Goal: Information Seeking & Learning: Learn about a topic

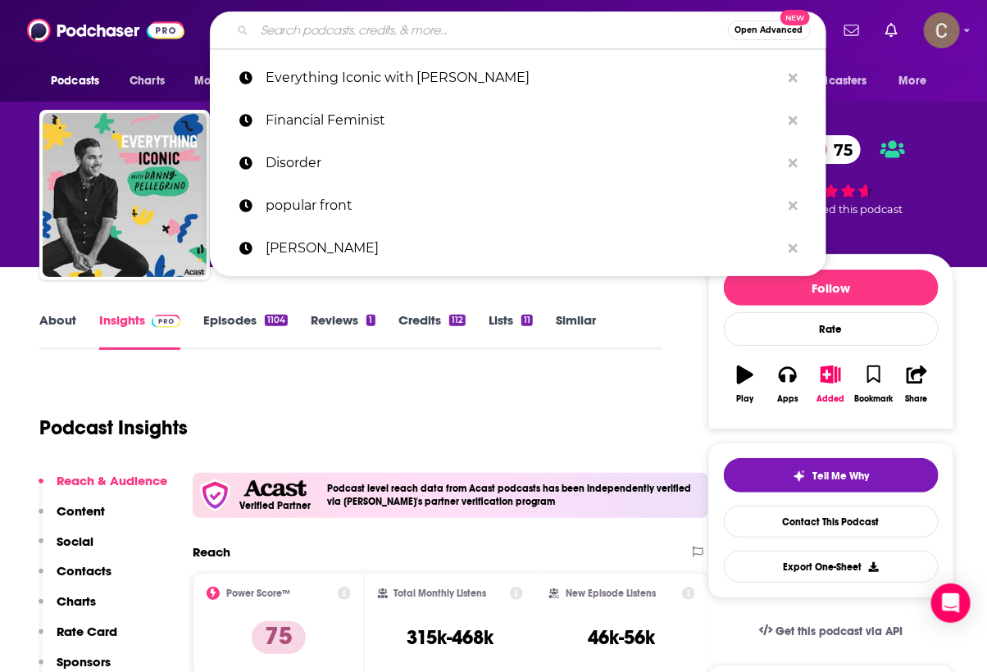
click at [372, 39] on input "Search podcasts, credits, & more..." at bounding box center [491, 30] width 473 height 26
paste input "[EMAIL_ADDRESS][DOMAIN_NAME]"
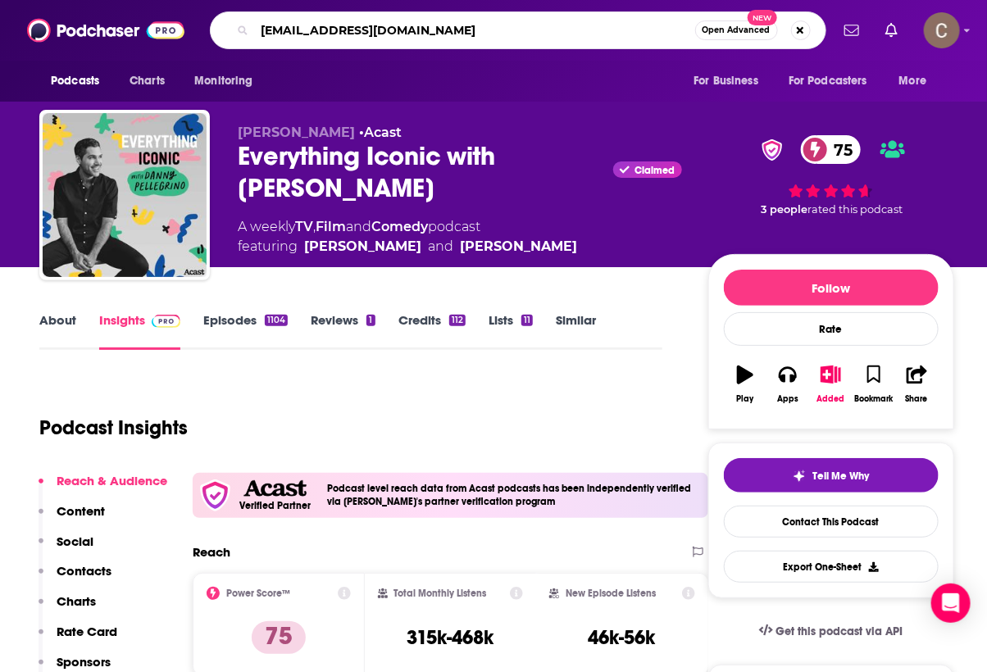
drag, startPoint x: 348, startPoint y: 35, endPoint x: 620, endPoint y: 34, distance: 272.0
click at [620, 34] on input "[EMAIL_ADDRESS][DOMAIN_NAME]" at bounding box center [475, 30] width 440 height 26
type input "ghost town"
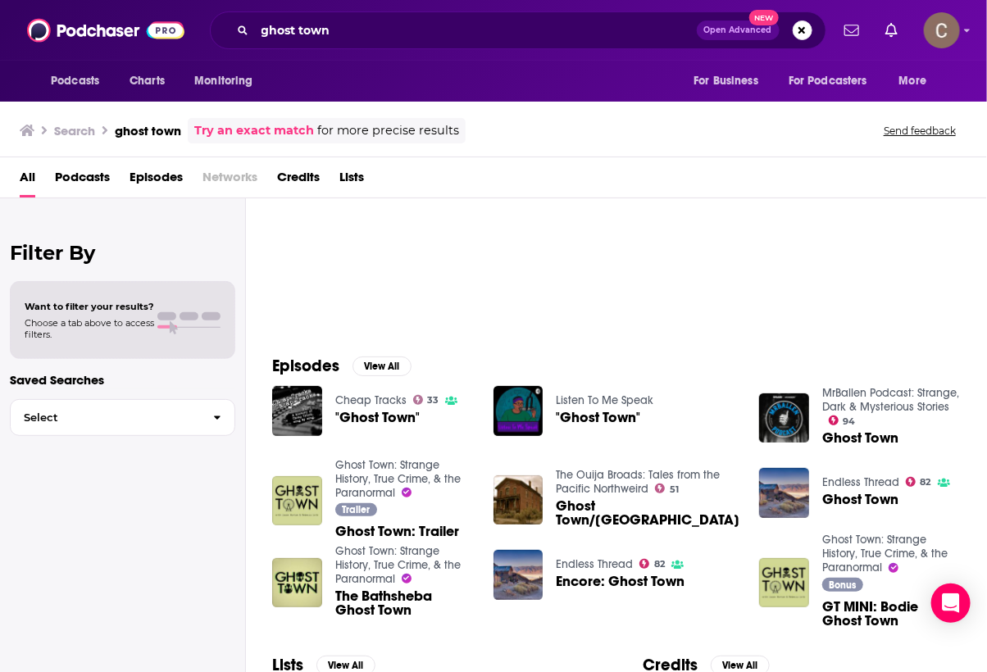
scroll to position [105, 0]
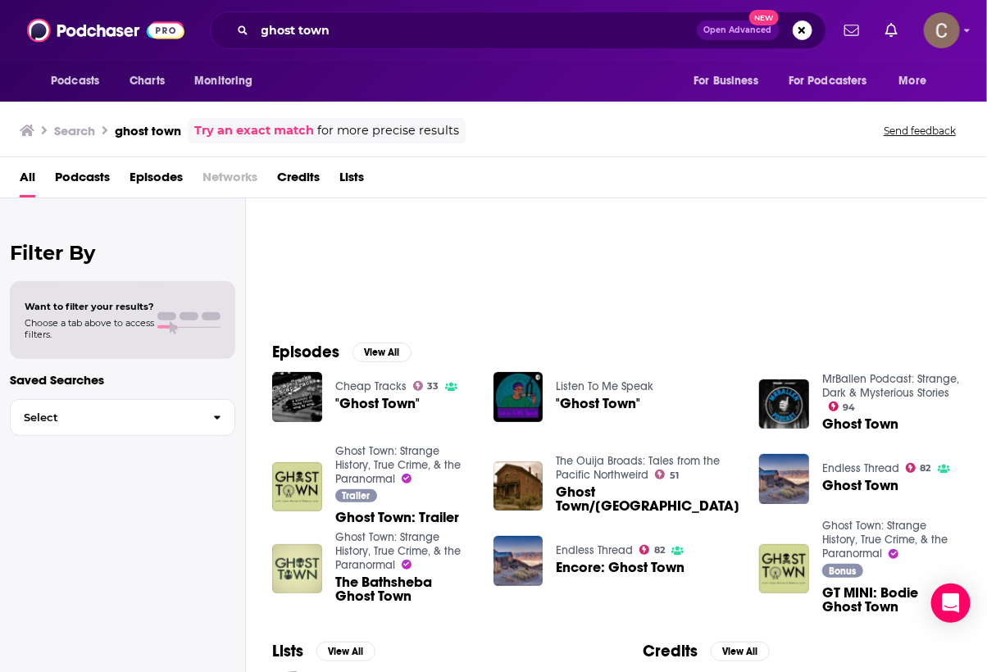
click at [296, 567] on img "The Bathsheba Ghost Town" at bounding box center [297, 569] width 50 height 50
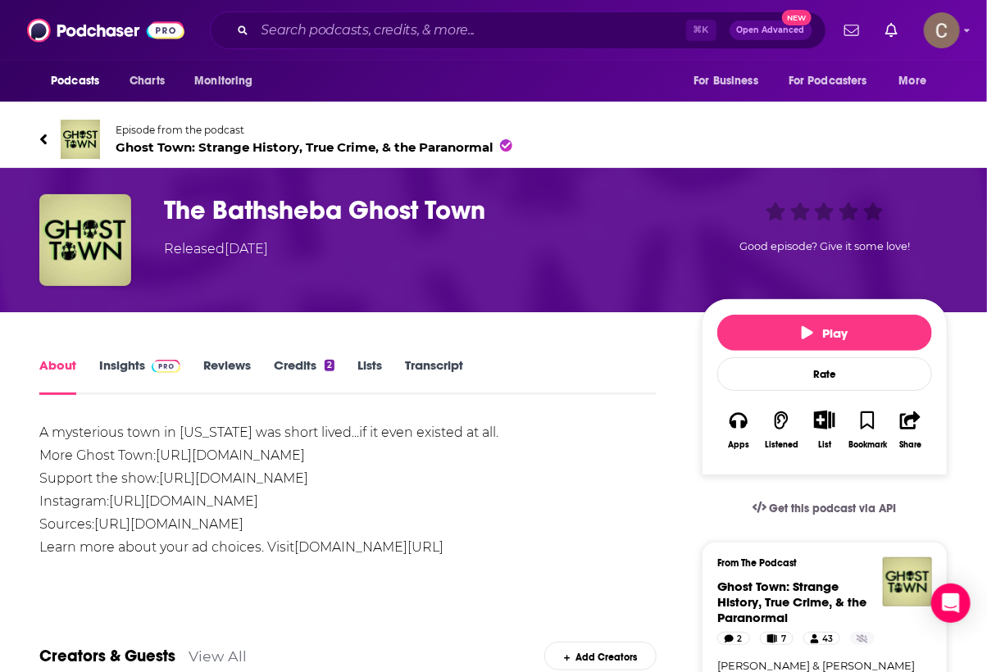
click at [225, 143] on span "Ghost Town: Strange History, True Crime, & the Paranormal" at bounding box center [314, 147] width 397 height 16
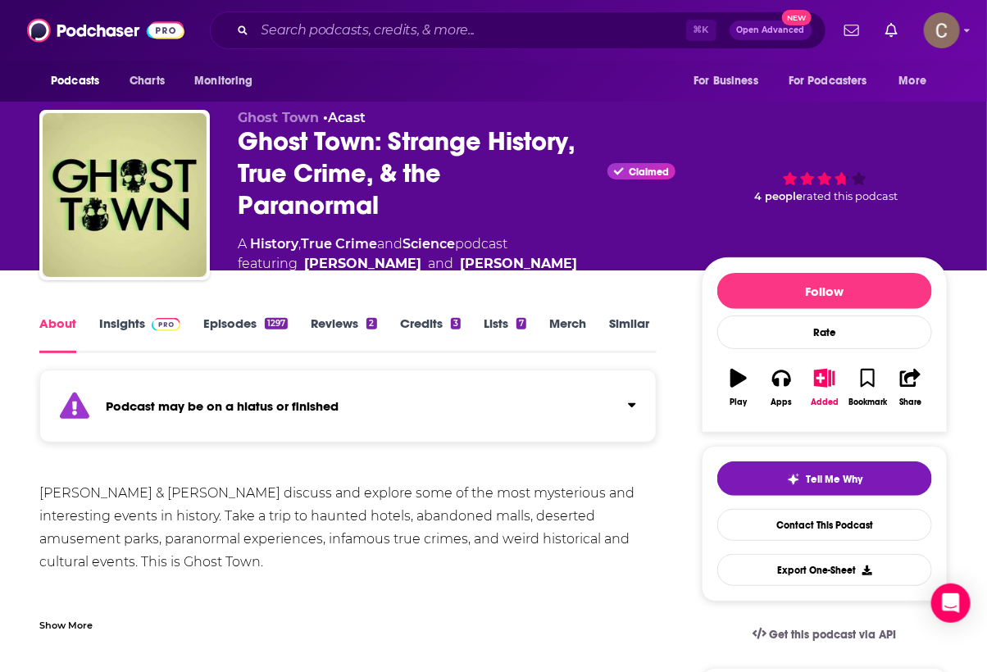
click at [565, 398] on div "Podcast may be on a hiatus or finished" at bounding box center [347, 406] width 617 height 73
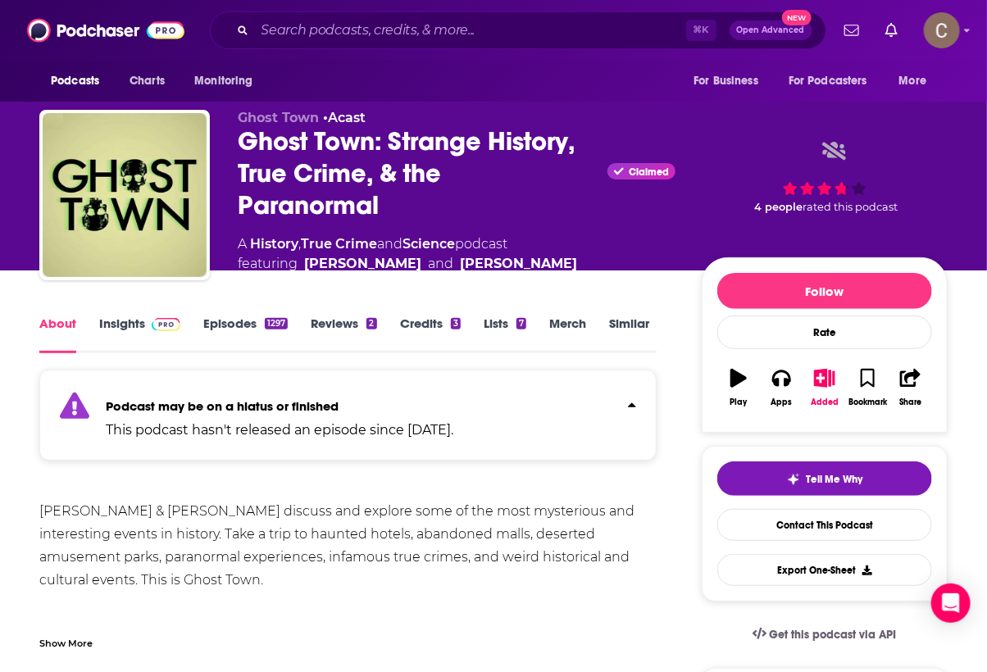
click at [565, 398] on div "Podcast may be on a hiatus or finished This podcast hasn't released an episode …" at bounding box center [347, 415] width 617 height 91
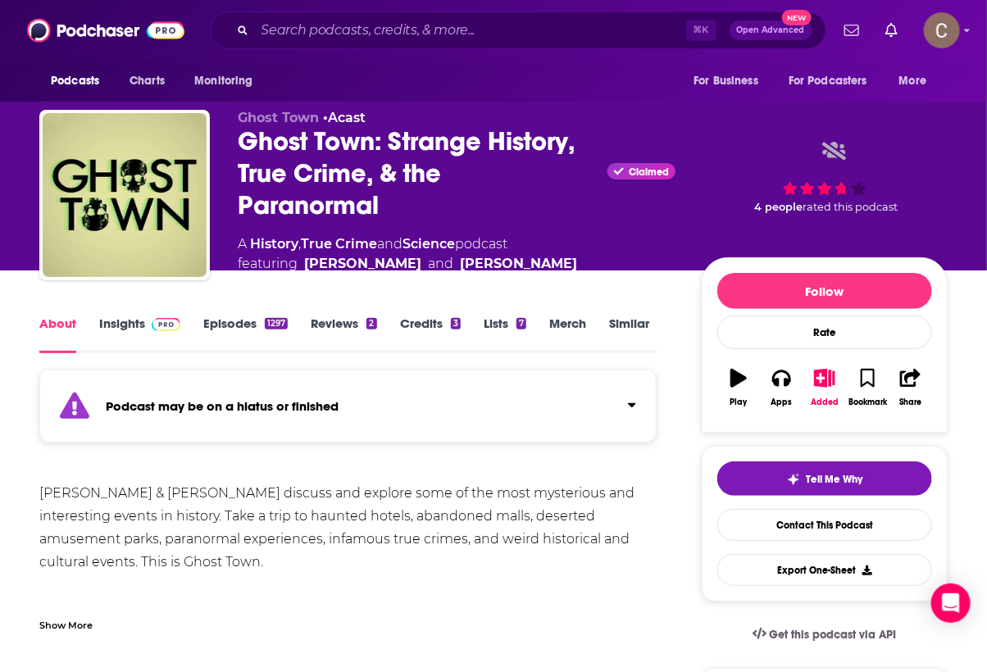
click at [565, 398] on div "Podcast may be on a hiatus or finished" at bounding box center [347, 406] width 617 height 73
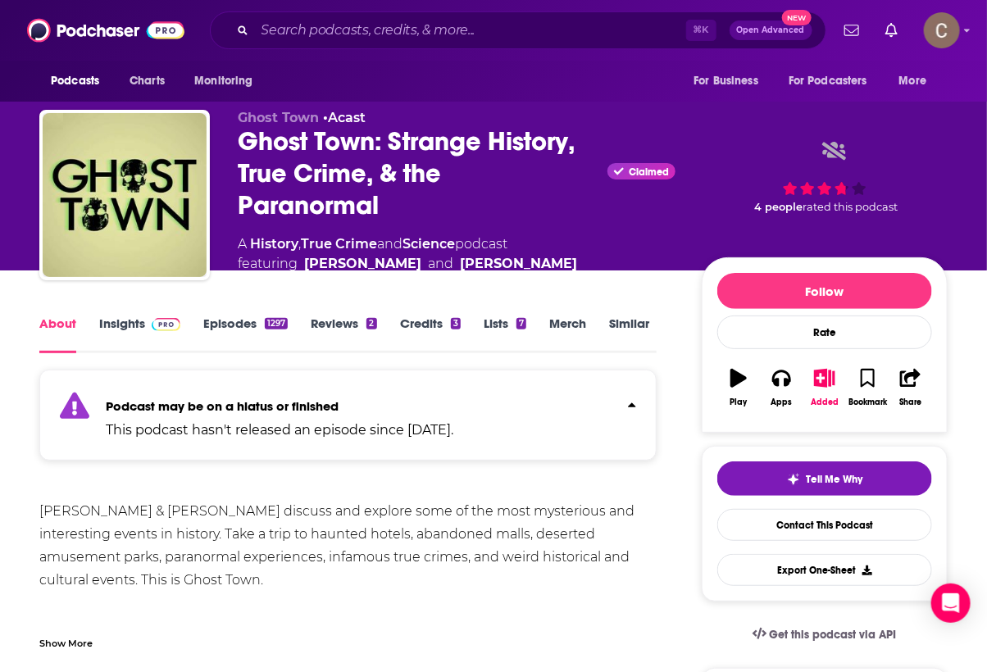
click at [153, 332] on link "Insights" at bounding box center [139, 334] width 81 height 38
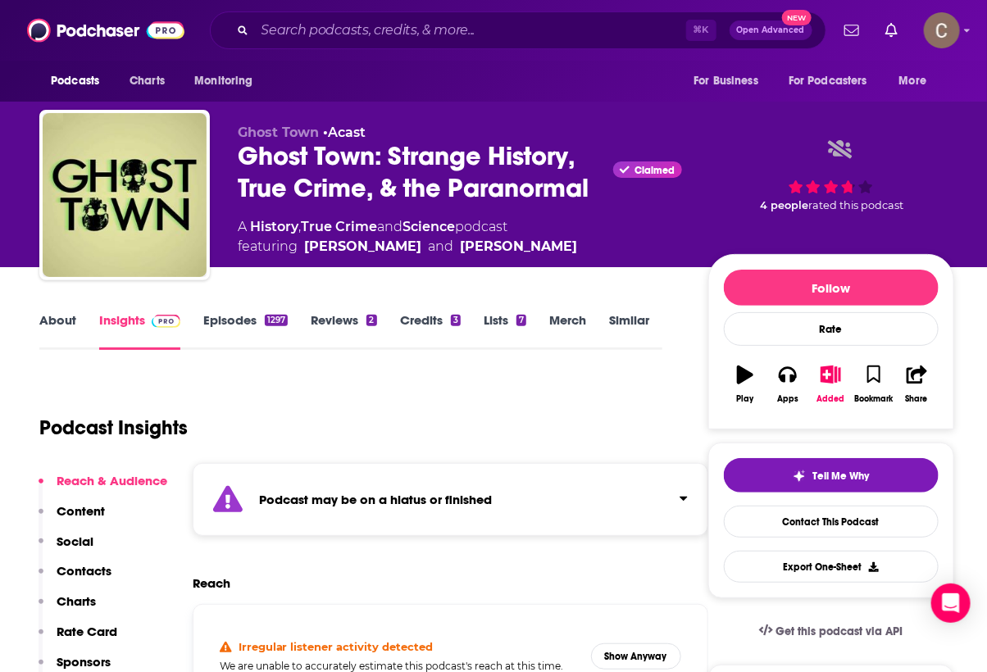
click at [461, 492] on strong "Podcast may be on a hiatus or finished" at bounding box center [375, 500] width 233 height 16
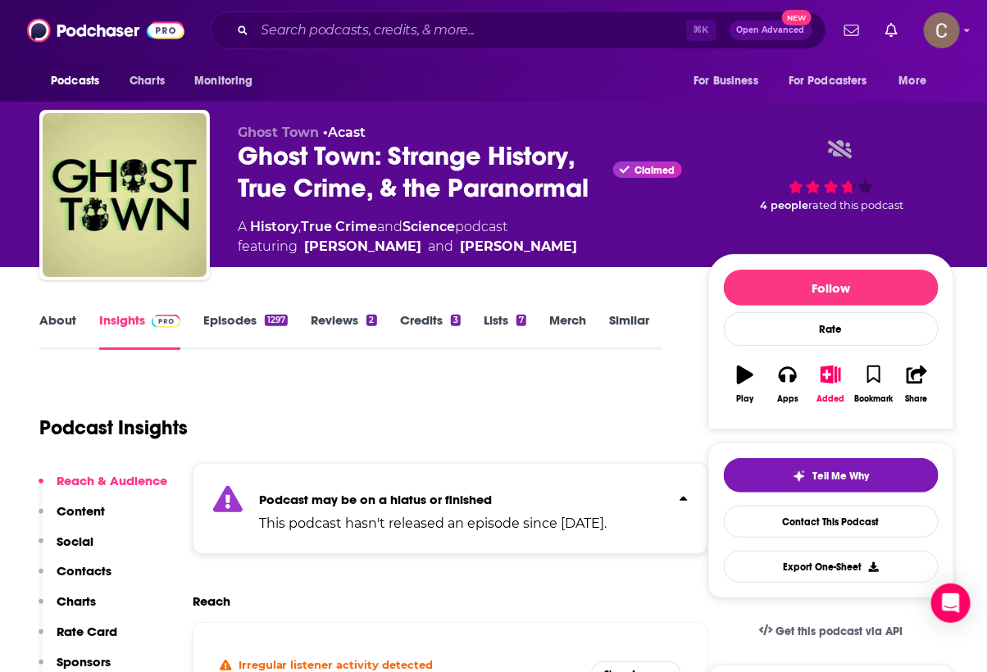
click at [574, 501] on p "Podcast may be on a hiatus or finished" at bounding box center [432, 500] width 347 height 16
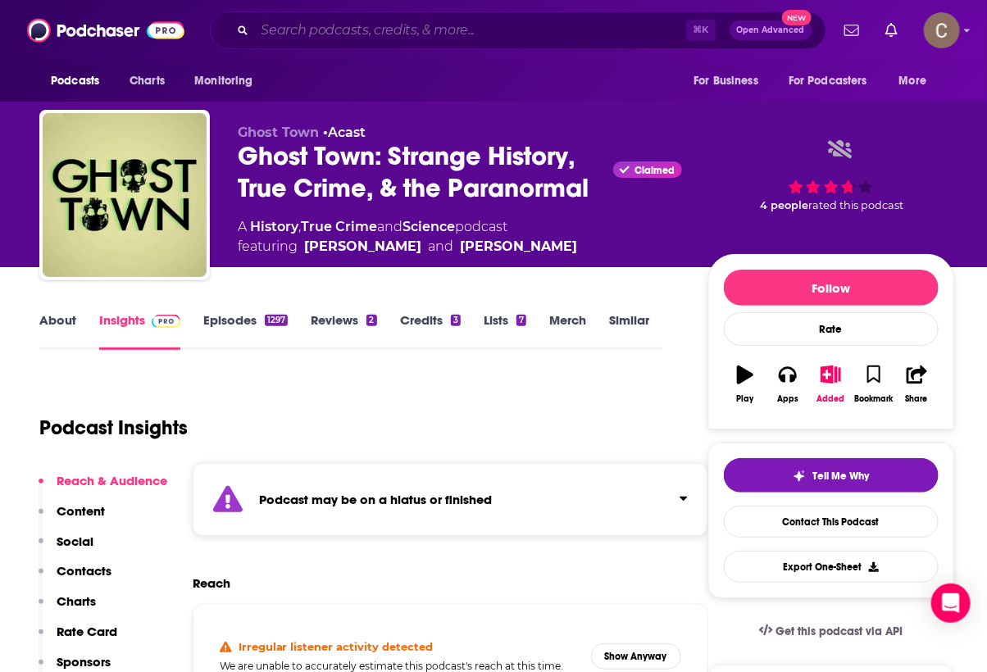
click at [434, 32] on input "Search podcasts, credits, & more..." at bounding box center [470, 30] width 431 height 26
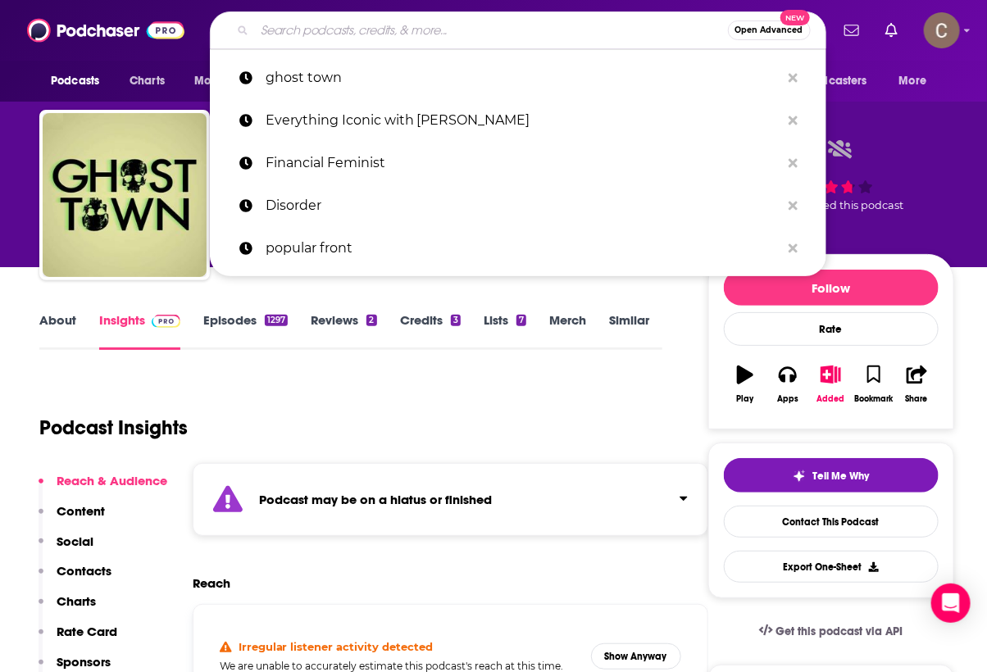
paste input "Unclear & Present Danger"
type input "Unclear & Present Danger"
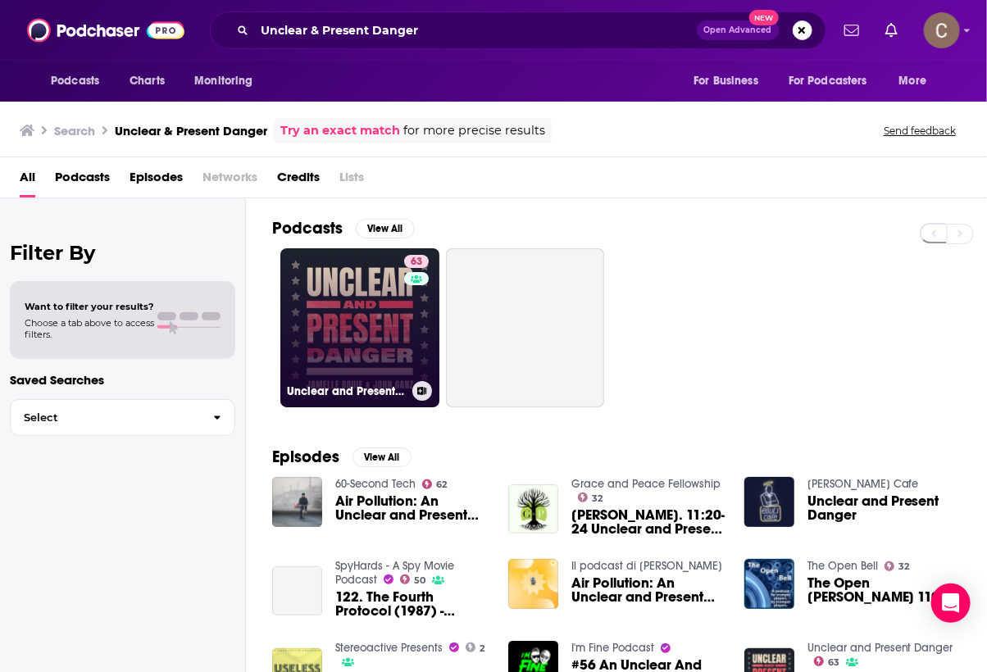
click at [357, 316] on link "63 Unclear and Present Danger" at bounding box center [359, 327] width 159 height 159
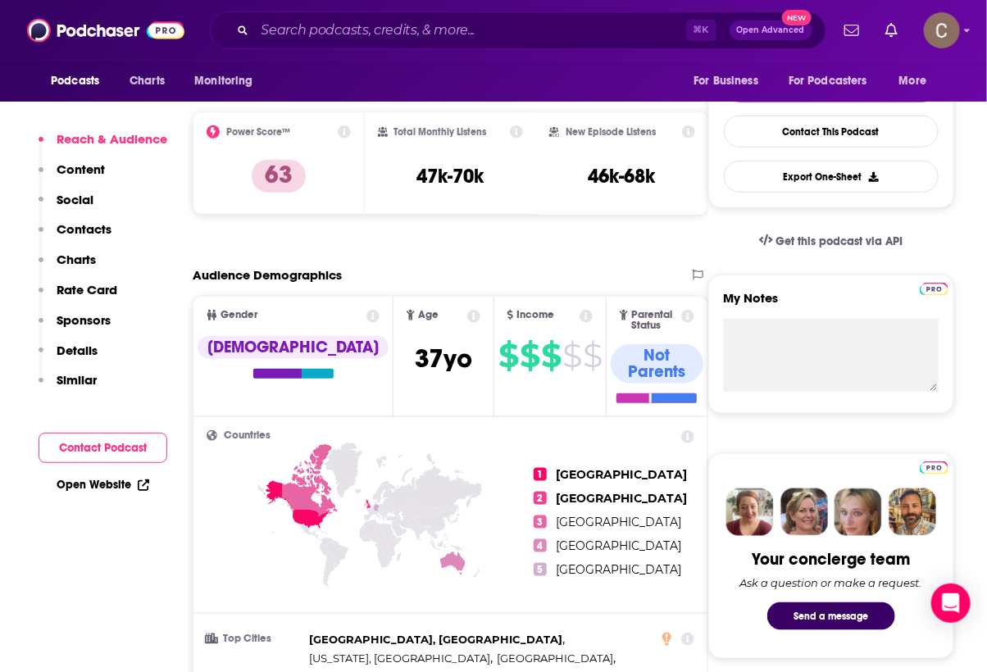
scroll to position [447, 0]
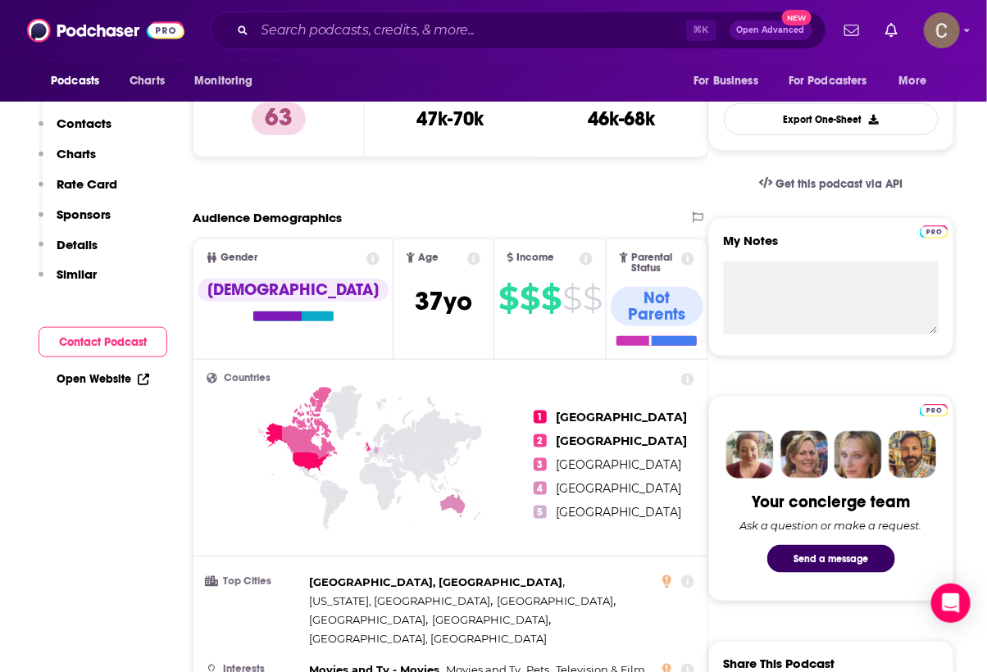
scroll to position [0, 0]
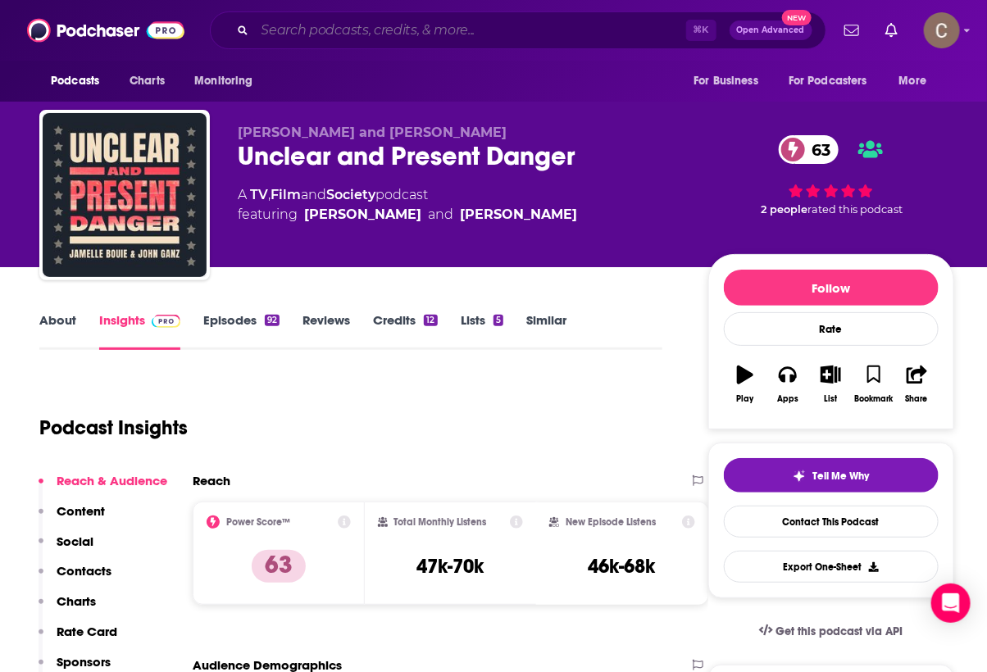
click at [438, 22] on input "Search podcasts, credits, & more..." at bounding box center [470, 30] width 431 height 26
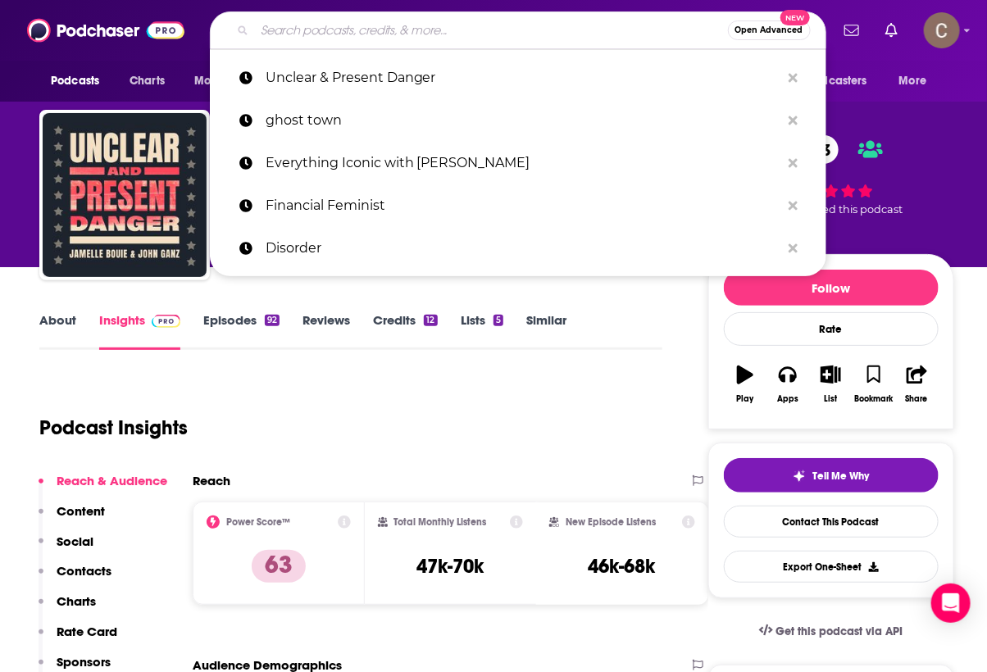
paste input "Necronomipod"
type input "Necronomipod"
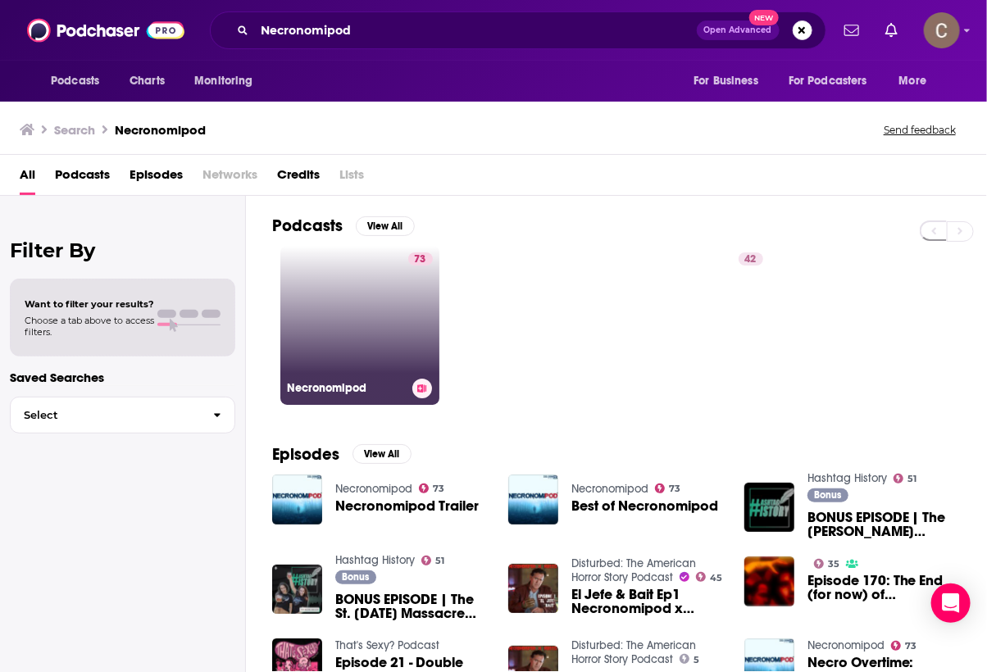
click at [387, 311] on link "73 Necronomipod" at bounding box center [359, 325] width 159 height 159
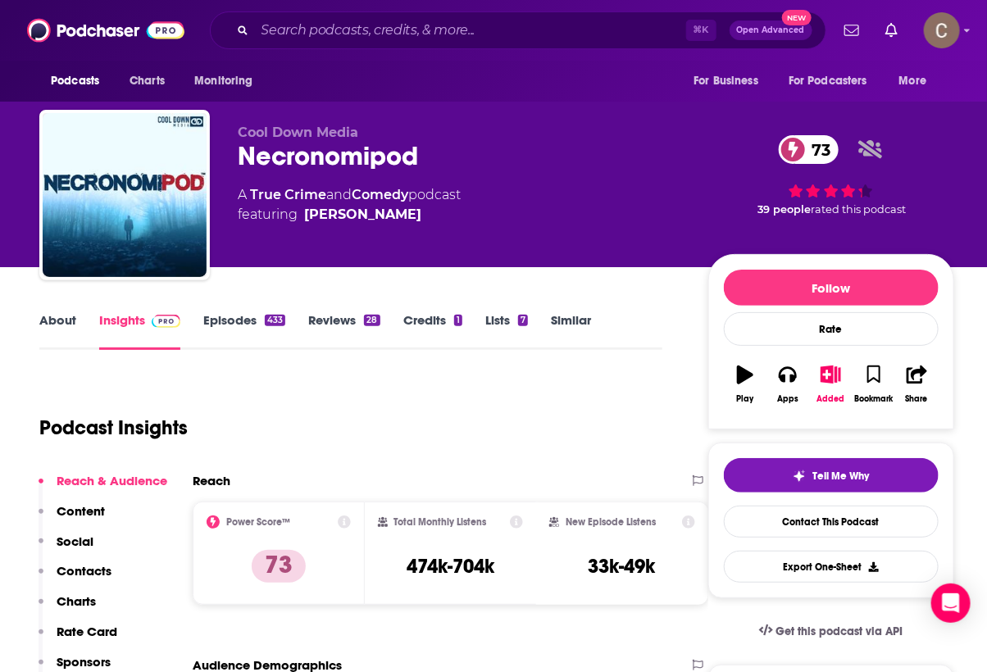
click at [234, 135] on div "Cool Down Media Necronomipod 73 A True Crime and Comedy podcast featuring [PERS…" at bounding box center [496, 198] width 914 height 177
